Goal: Navigation & Orientation: Find specific page/section

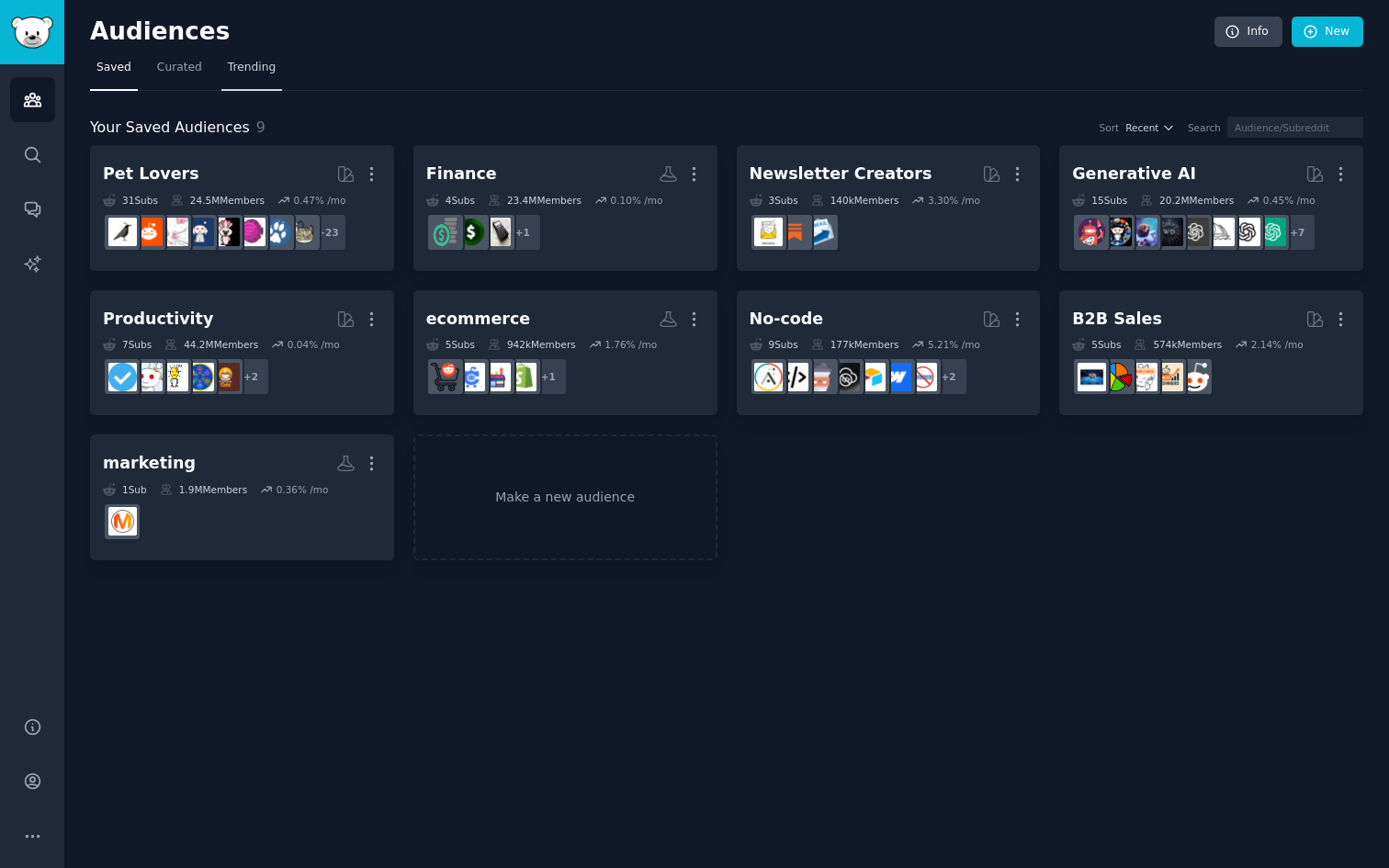
click at [249, 68] on span "Trending" at bounding box center [251, 68] width 47 height 17
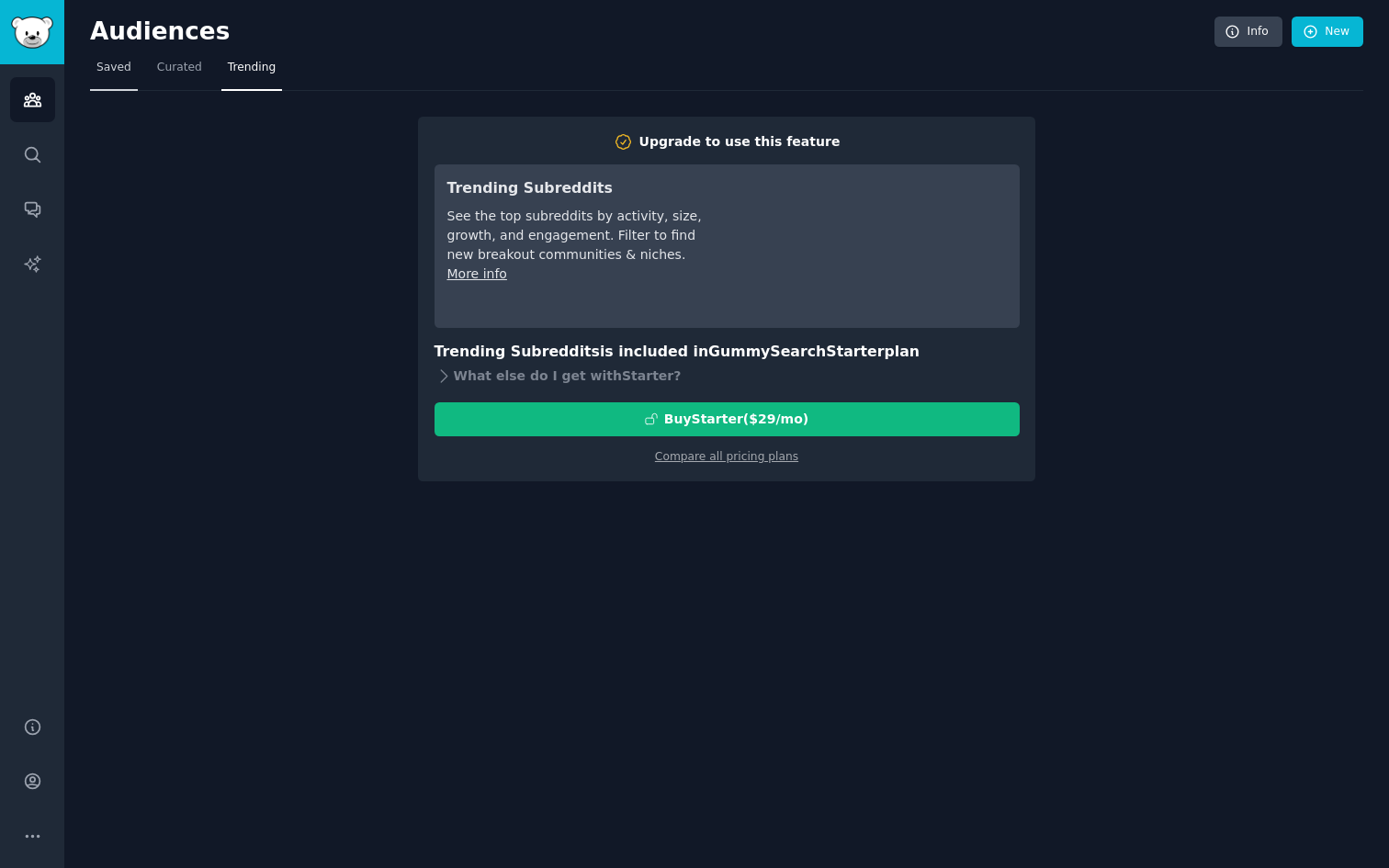
click at [115, 74] on span "Saved" at bounding box center [113, 68] width 34 height 17
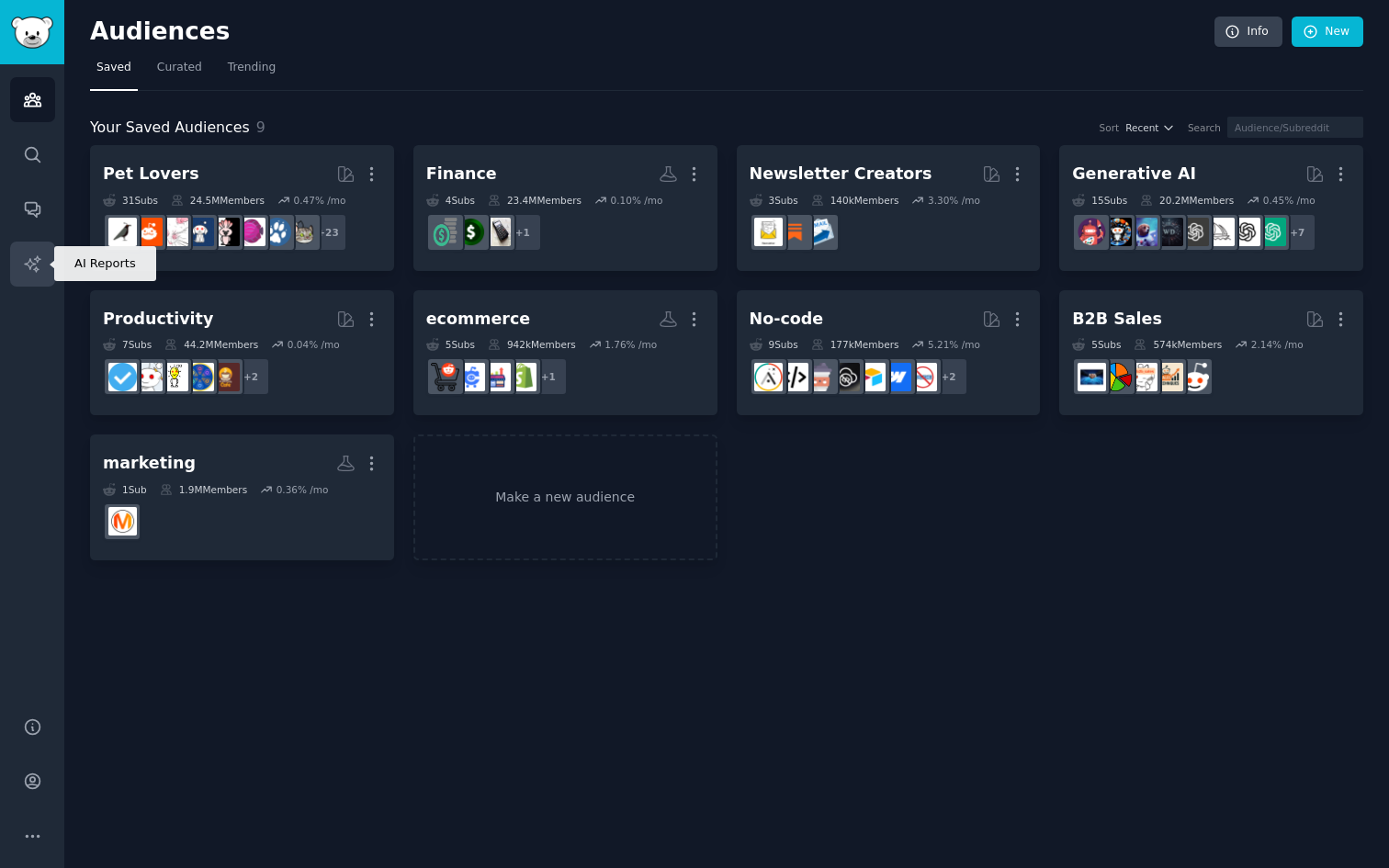
click at [32, 266] on icon "Sidebar" at bounding box center [33, 264] width 20 height 20
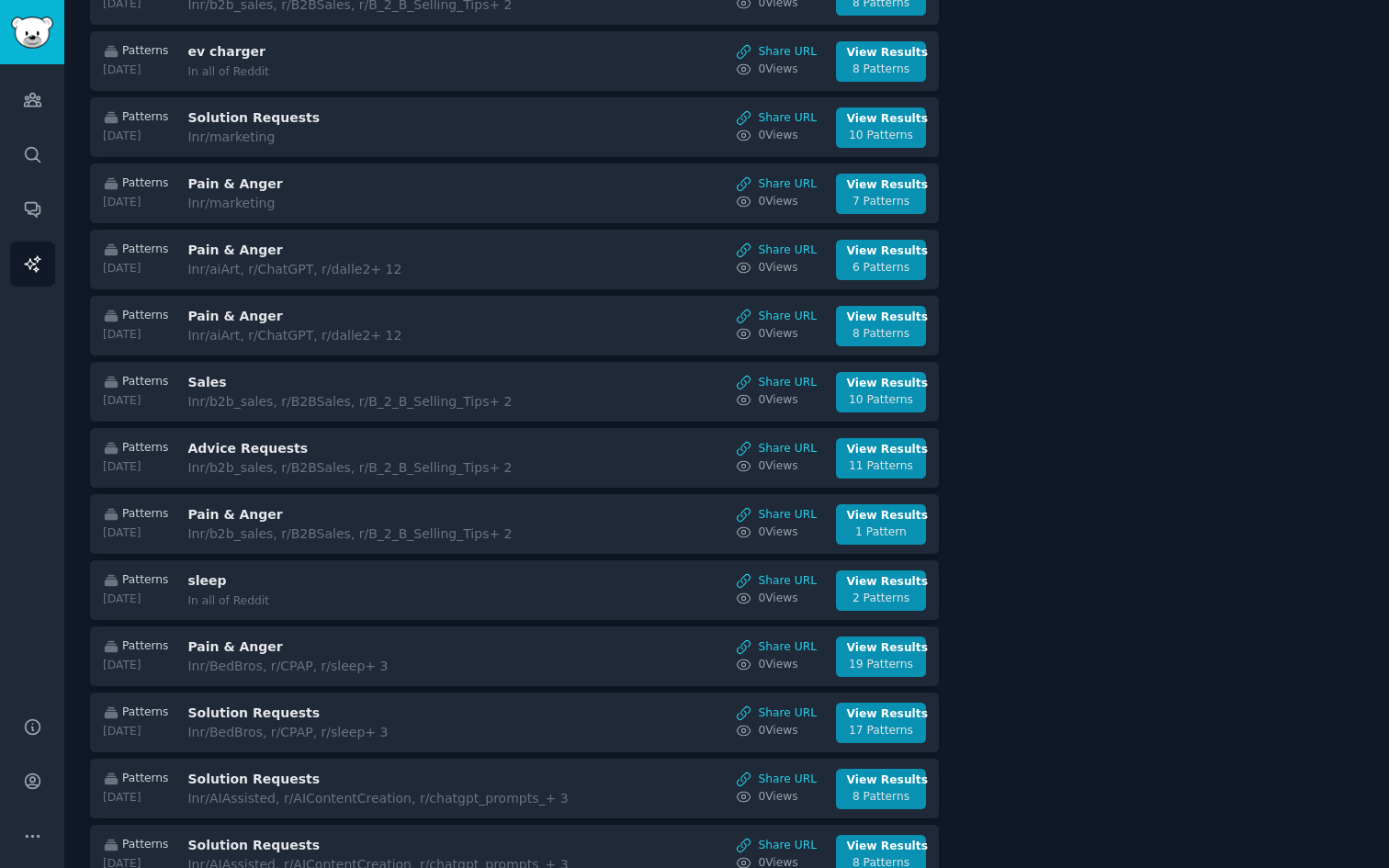
scroll to position [283, 0]
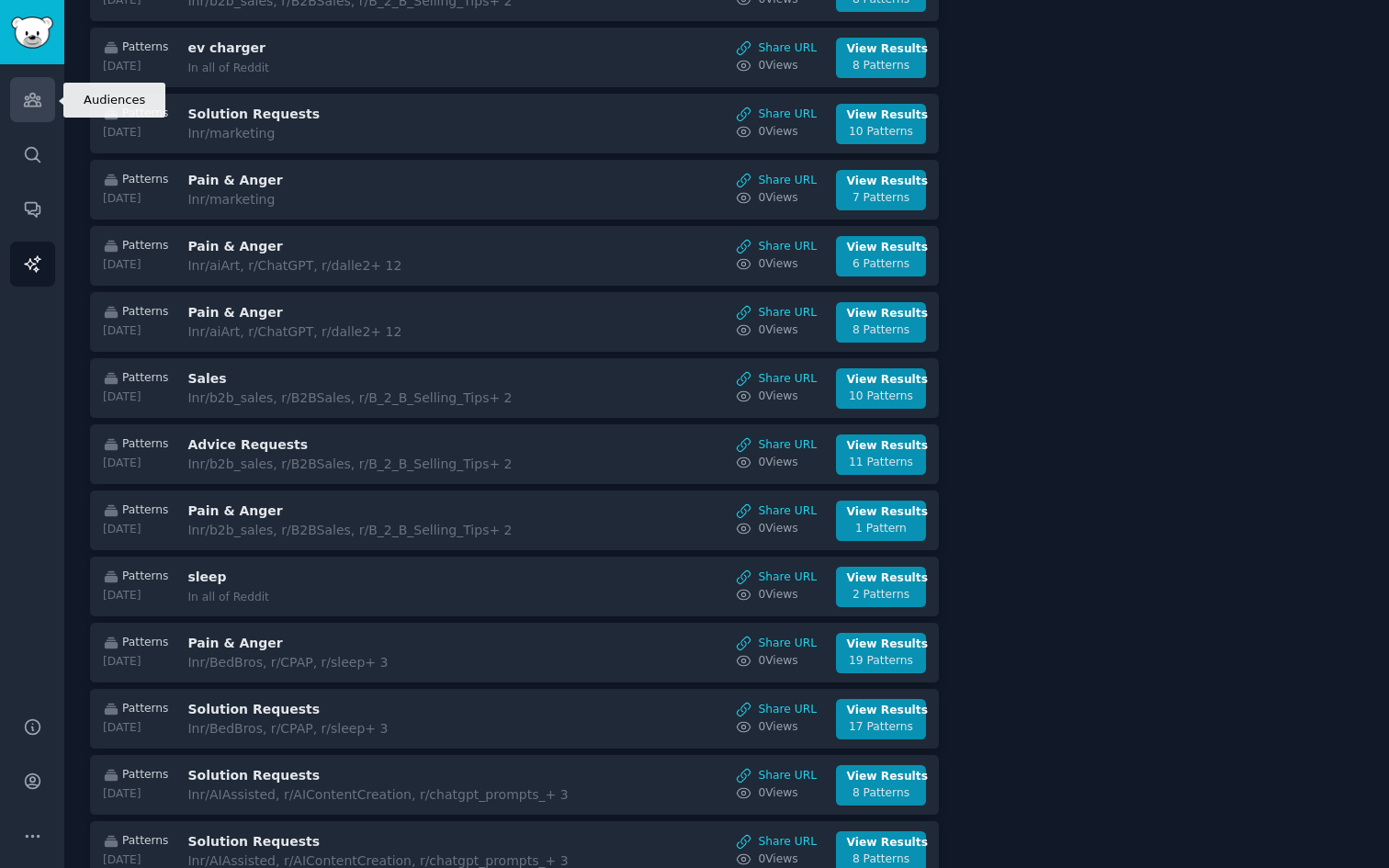
click at [33, 102] on icon "Sidebar" at bounding box center [33, 100] width 20 height 20
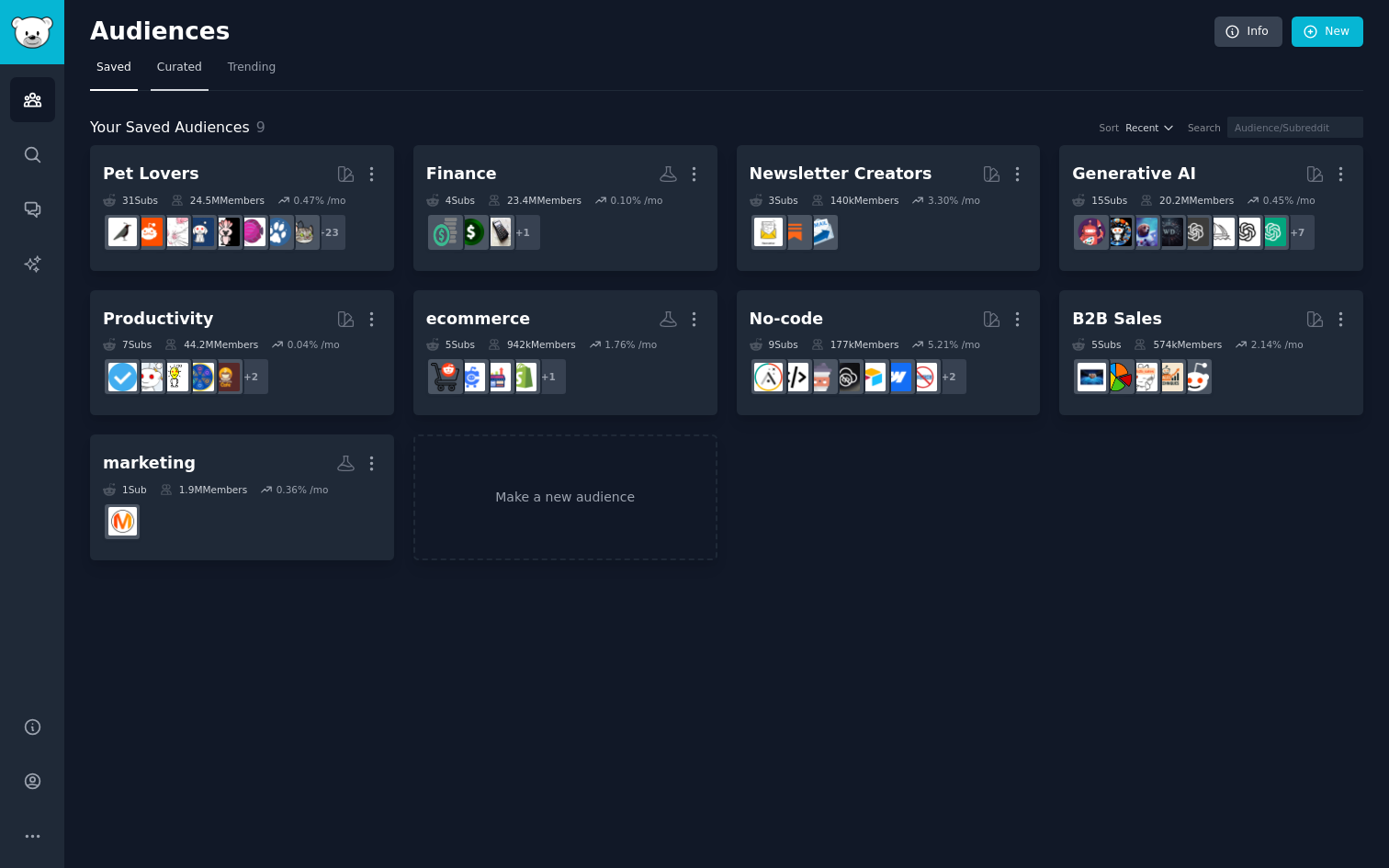
click at [193, 83] on link "Curated" at bounding box center [179, 72] width 58 height 37
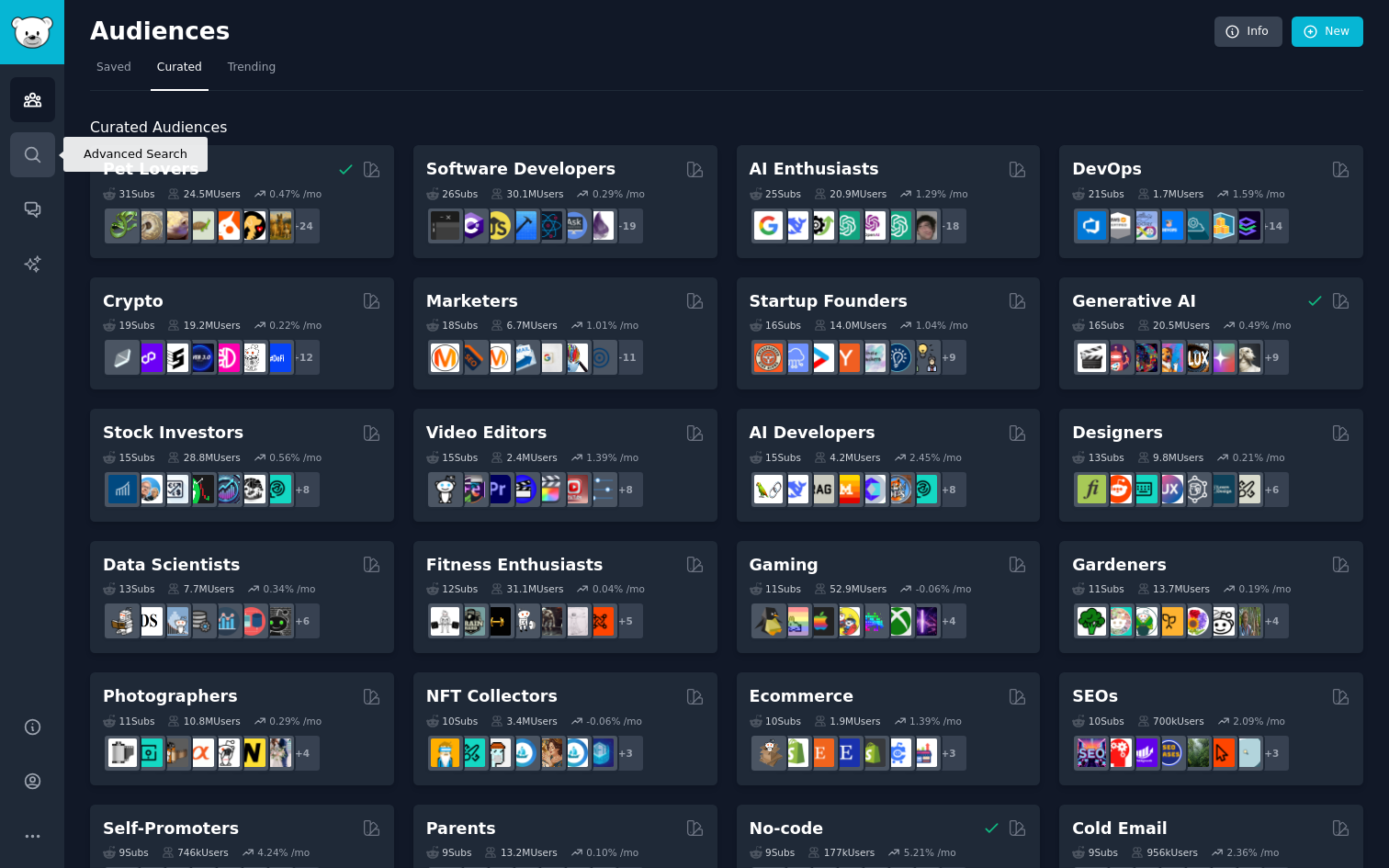
click at [35, 151] on icon "Sidebar" at bounding box center [32, 154] width 15 height 15
